Goal: Task Accomplishment & Management: Use online tool/utility

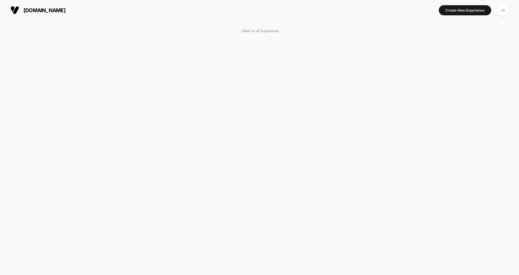
click at [65, 9] on span "[DOMAIN_NAME]" at bounding box center [44, 10] width 42 height 6
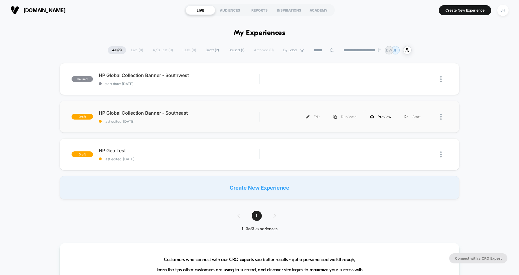
click at [378, 115] on div "Preview" at bounding box center [380, 116] width 35 height 13
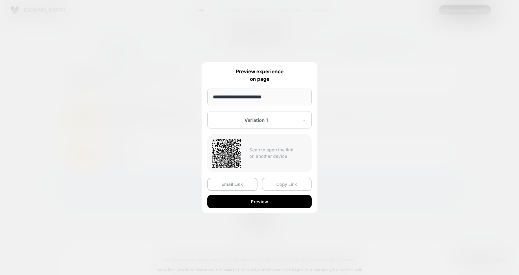
click at [279, 182] on button "Copy Link" at bounding box center [287, 184] width 50 height 13
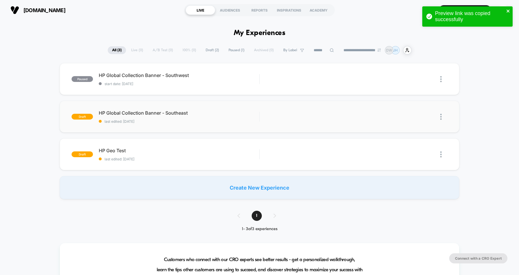
click at [507, 9] on icon "close" at bounding box center [508, 11] width 4 height 5
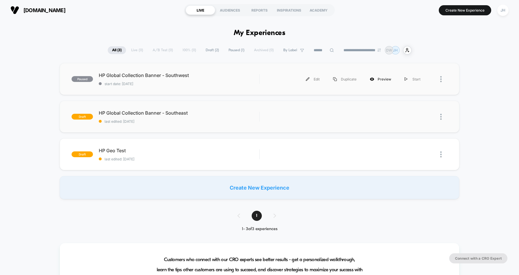
click at [381, 78] on div "Preview" at bounding box center [380, 79] width 35 height 13
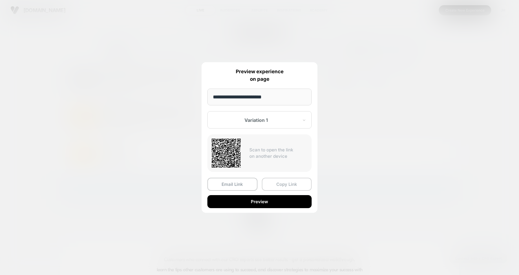
click at [276, 185] on button "Copy Link" at bounding box center [287, 184] width 50 height 13
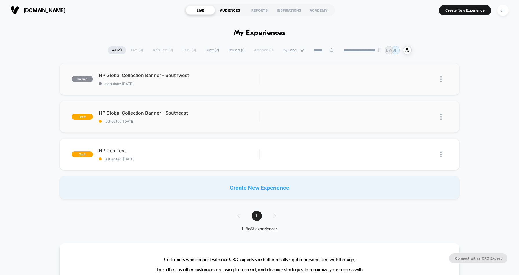
click at [235, 11] on div "AUDIENCES" at bounding box center [230, 10] width 30 height 9
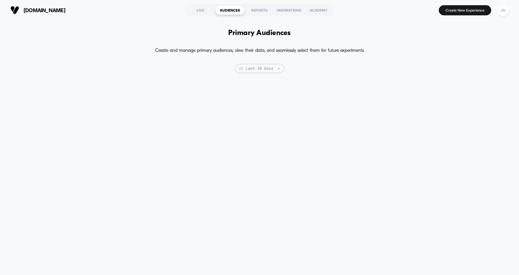
click at [233, 32] on h1 "Primary Audiences" at bounding box center [259, 33] width 62 height 8
